Goal: Find specific page/section: Find specific page/section

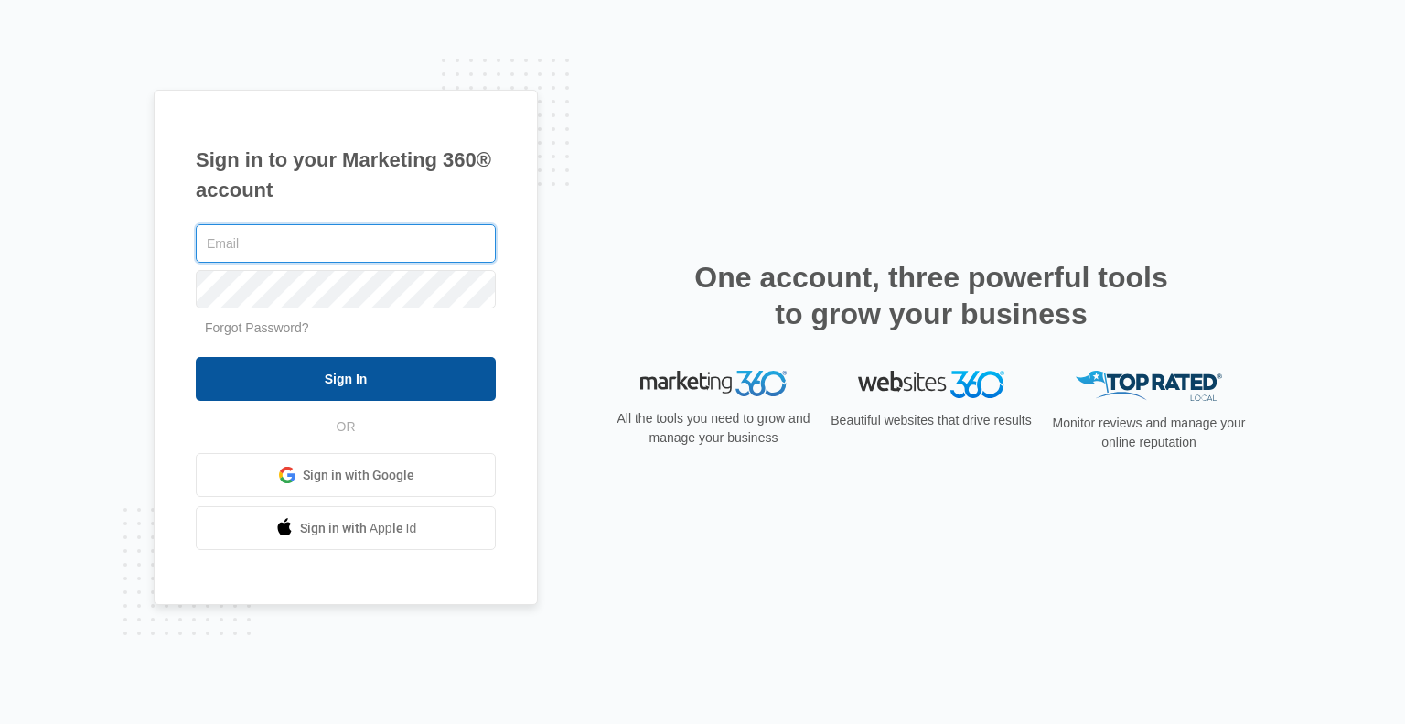
type input "[EMAIL_ADDRESS][DOMAIN_NAME]"
click at [370, 389] on input "Sign In" at bounding box center [346, 379] width 300 height 44
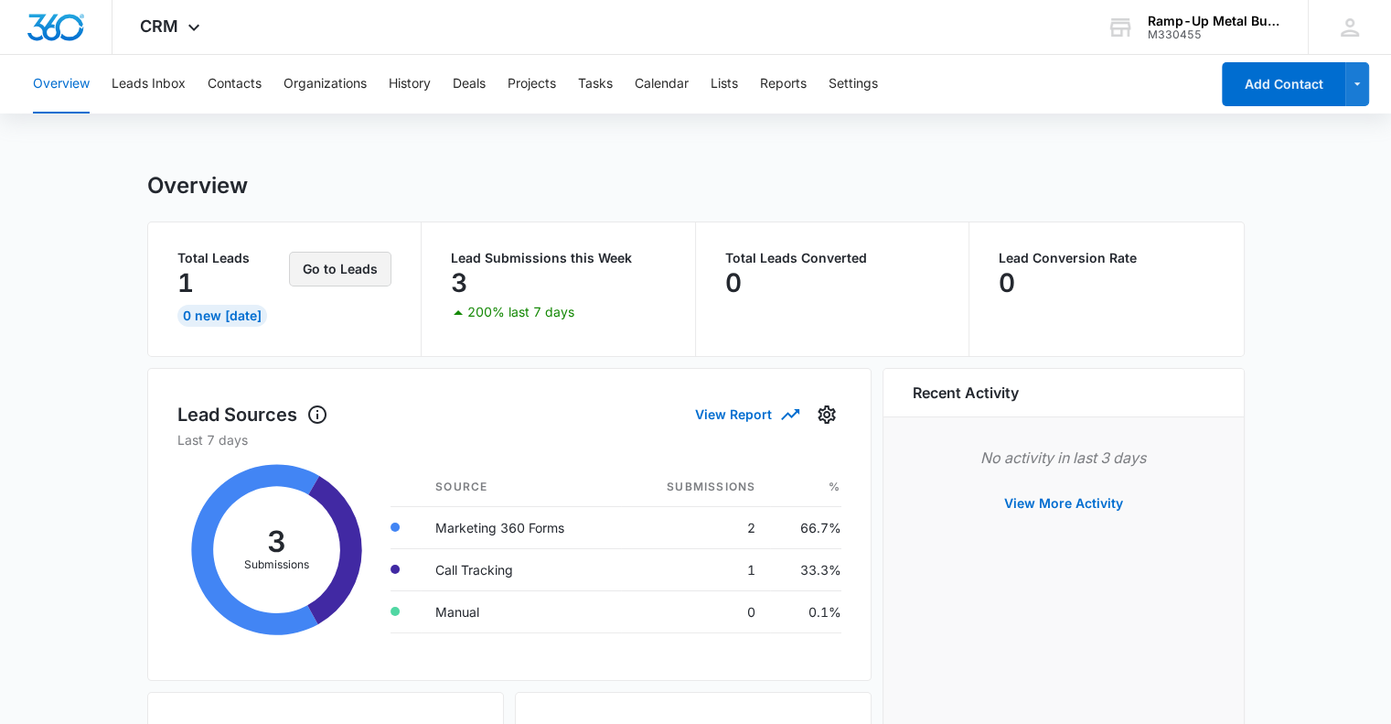
click at [347, 272] on button "Go to Leads" at bounding box center [340, 269] width 102 height 35
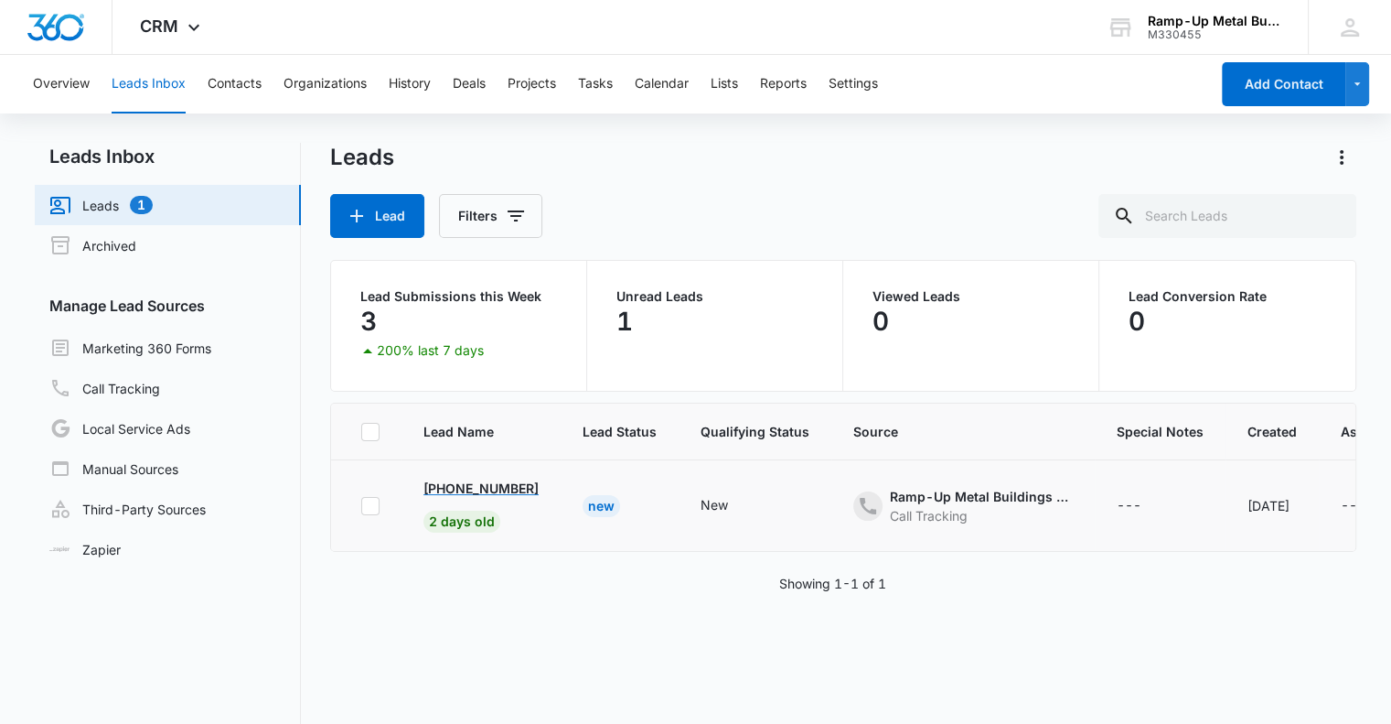
click at [476, 480] on p "[PHONE_NUMBER]" at bounding box center [481, 487] width 115 height 19
